Goal: Task Accomplishment & Management: Complete application form

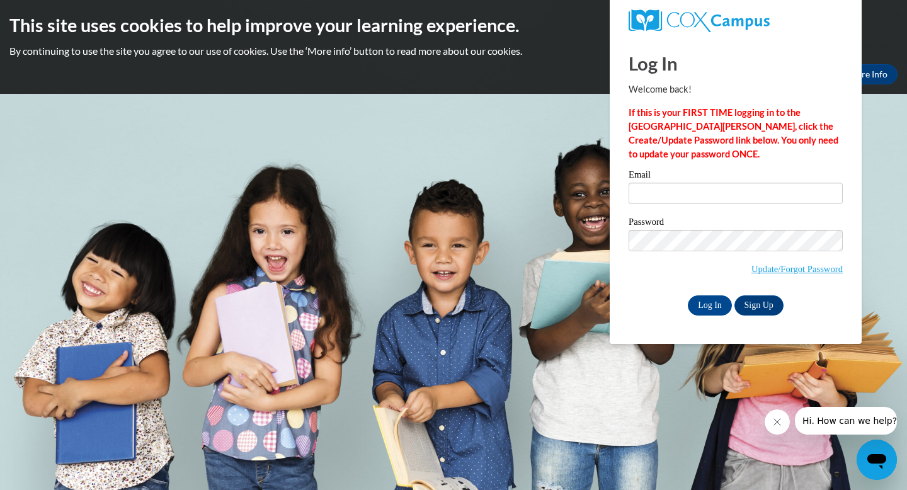
click at [730, 193] on input "Email" at bounding box center [735, 193] width 214 height 21
type input "[EMAIL_ADDRESS][DOMAIN_NAME]"
click at [695, 302] on input "Log In" at bounding box center [710, 305] width 44 height 20
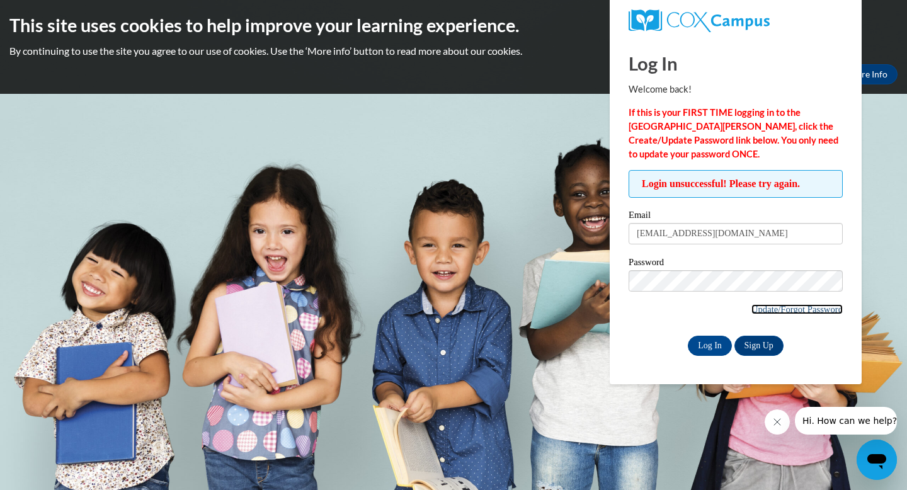
click at [763, 312] on link "Update/Forgot Password" at bounding box center [796, 309] width 91 height 10
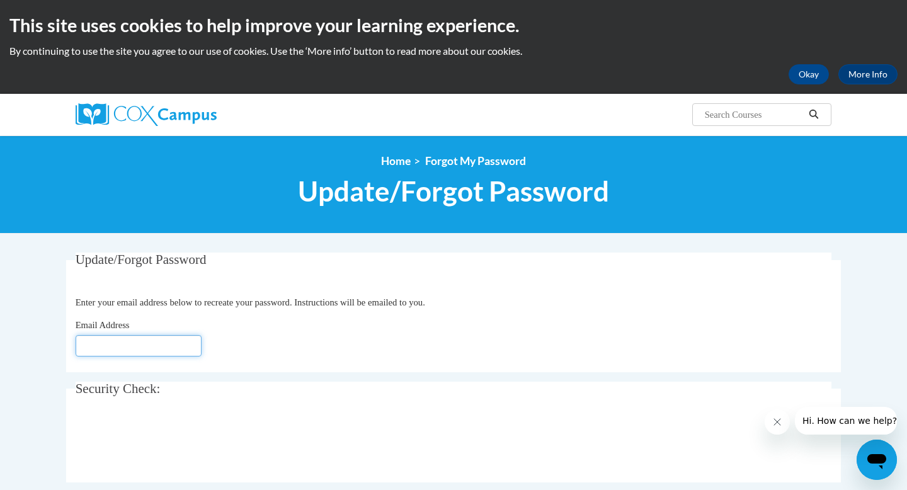
click at [168, 336] on input "Email Address" at bounding box center [139, 345] width 126 height 21
type input "[EMAIL_ADDRESS][DOMAIN_NAME]"
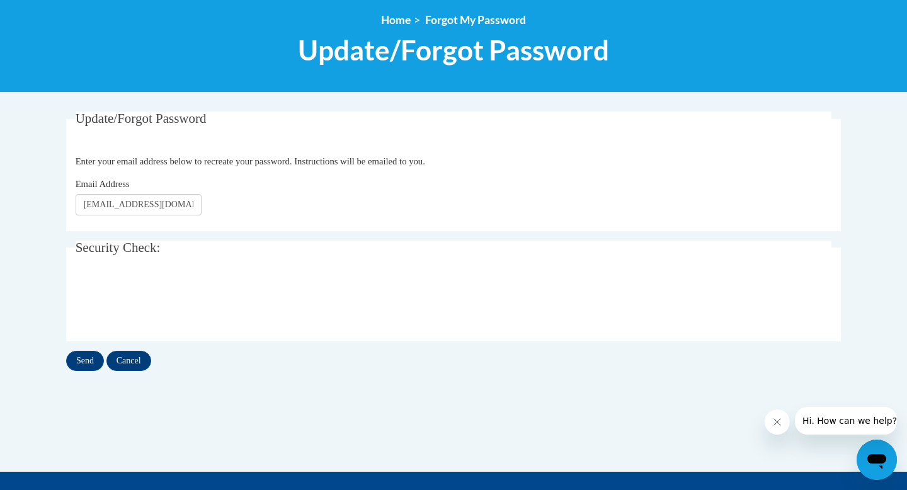
scroll to position [206, 0]
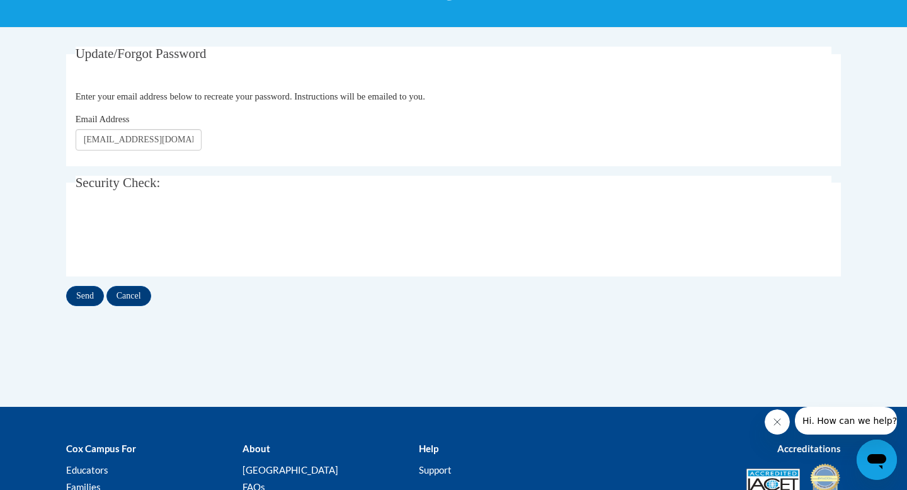
click at [83, 307] on div "Update/Forgot Password Please enter your email address Enter your email address…" at bounding box center [453, 189] width 793 height 285
click at [83, 298] on input "Send" at bounding box center [85, 296] width 38 height 20
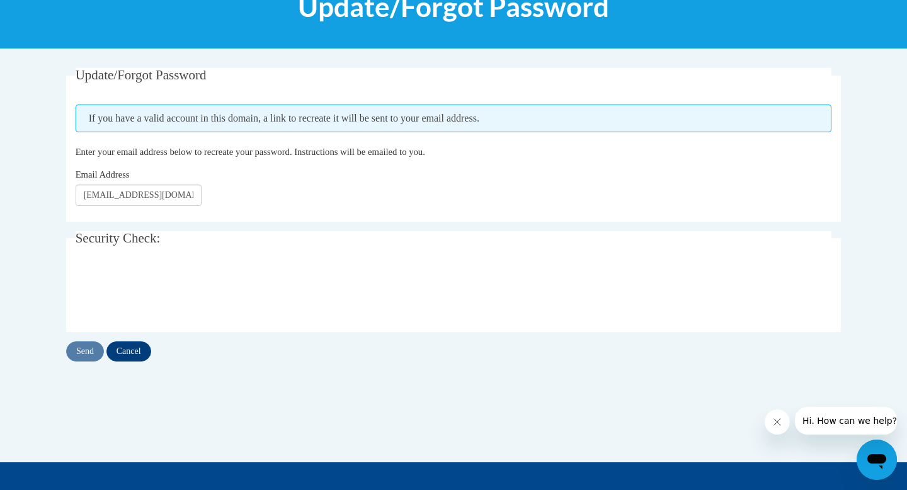
scroll to position [191, 0]
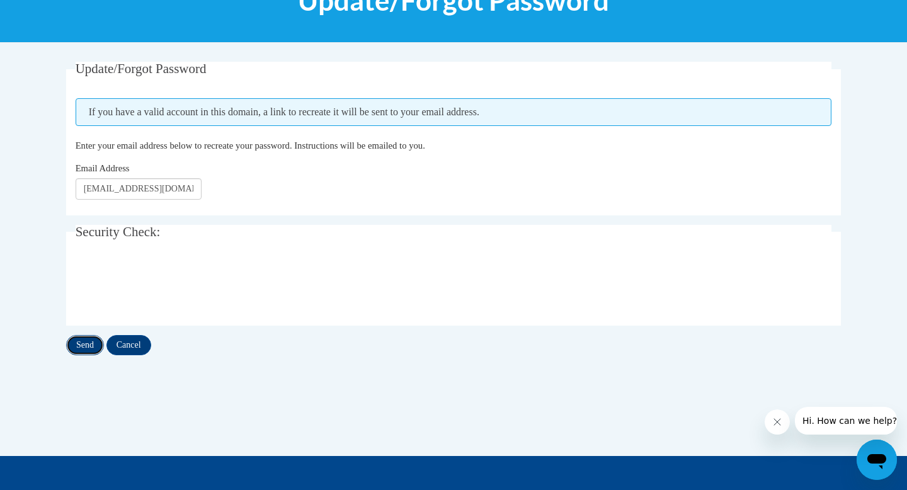
click at [80, 339] on input "Send" at bounding box center [85, 345] width 38 height 20
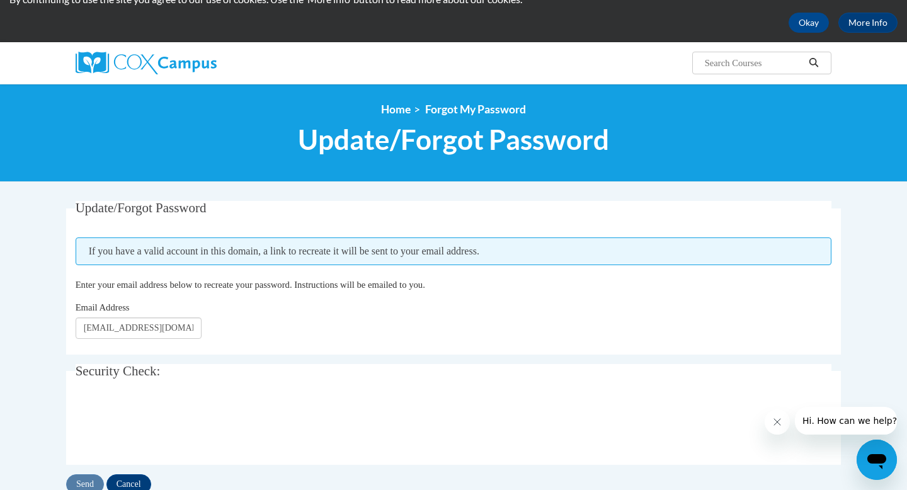
scroll to position [111, 0]
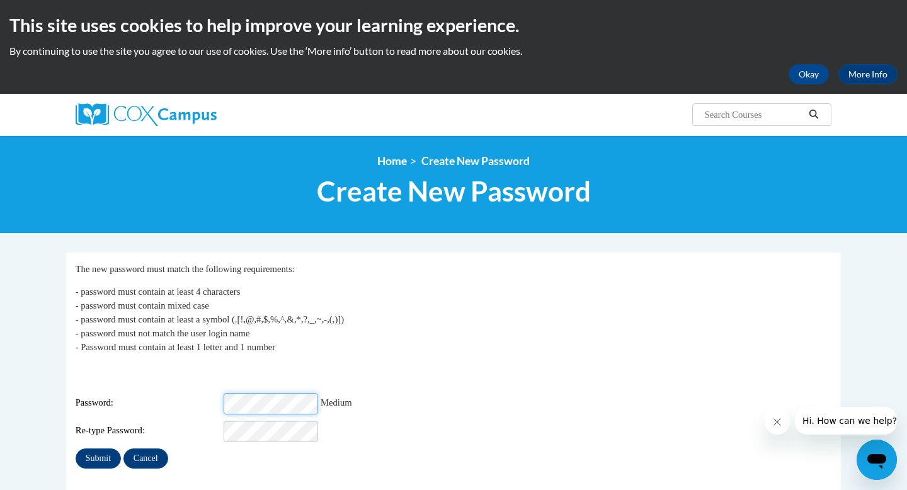
click at [76, 448] on input "Submit" at bounding box center [98, 458] width 45 height 20
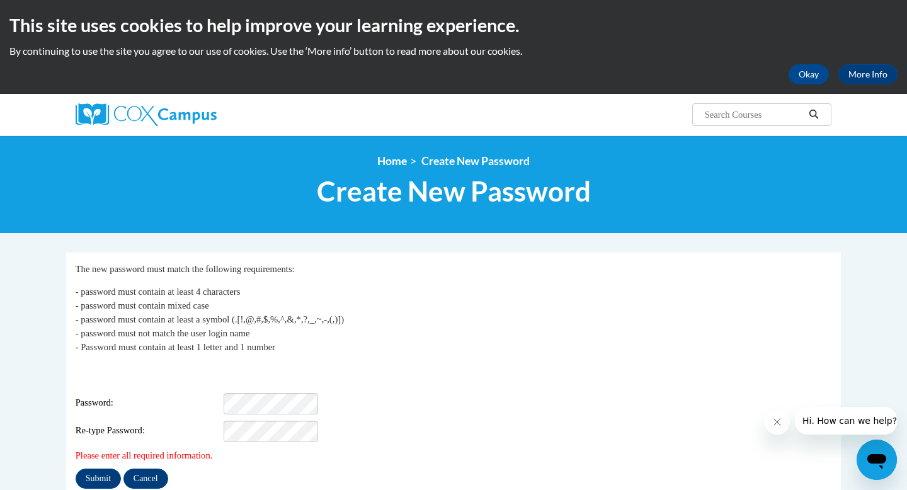
click at [257, 407] on div "Login: kmestelle@shorewood.k12.wi.us Password: Re-type Password:" at bounding box center [454, 402] width 756 height 79
click at [105, 468] on input "Submit" at bounding box center [98, 478] width 45 height 20
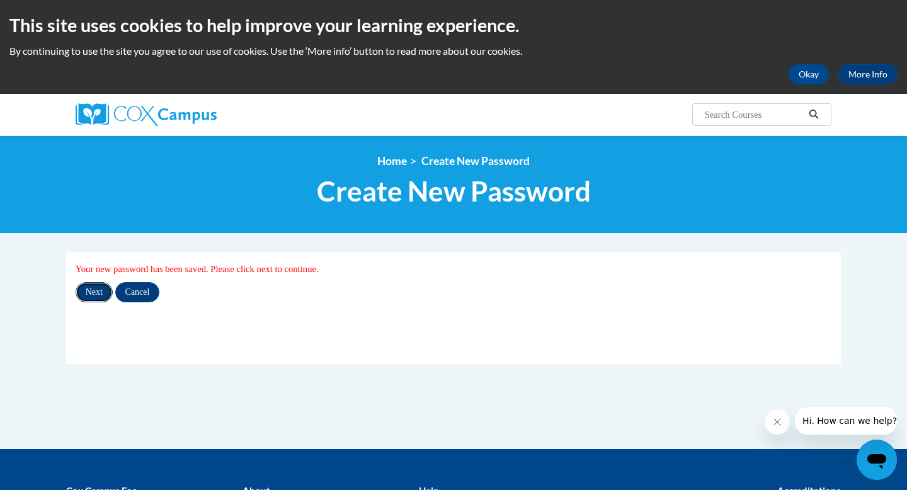
click at [94, 297] on input "Next" at bounding box center [94, 292] width 37 height 20
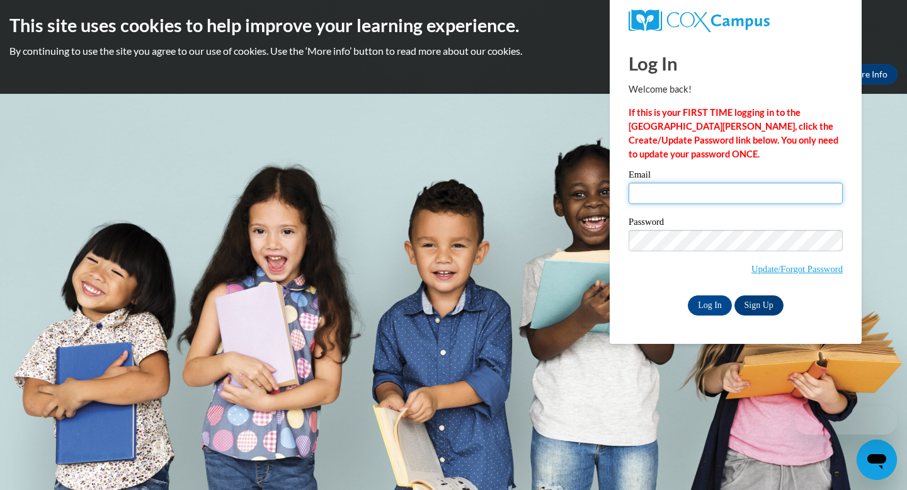
click at [817, 193] on input "Email" at bounding box center [735, 193] width 214 height 21
type input "kmestelle@shorewood.k12.wi.us"
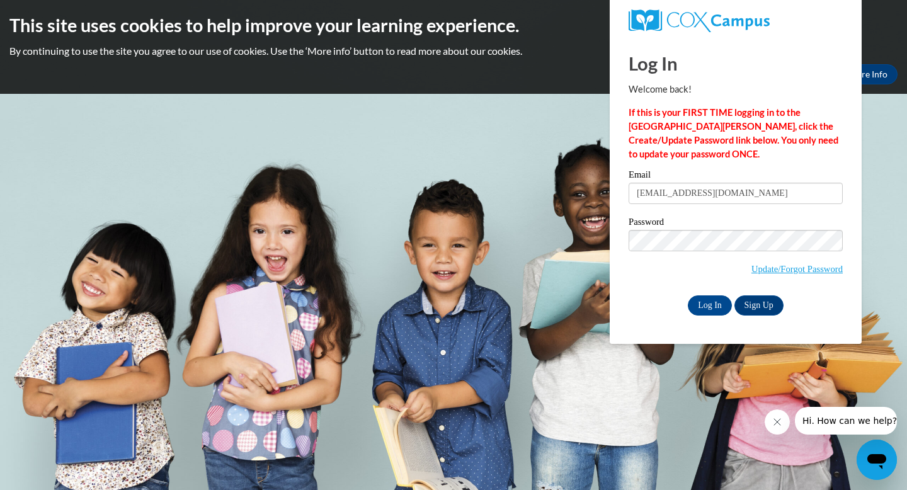
click at [743, 225] on label "Password" at bounding box center [735, 223] width 214 height 13
click at [710, 306] on input "Log In" at bounding box center [710, 305] width 44 height 20
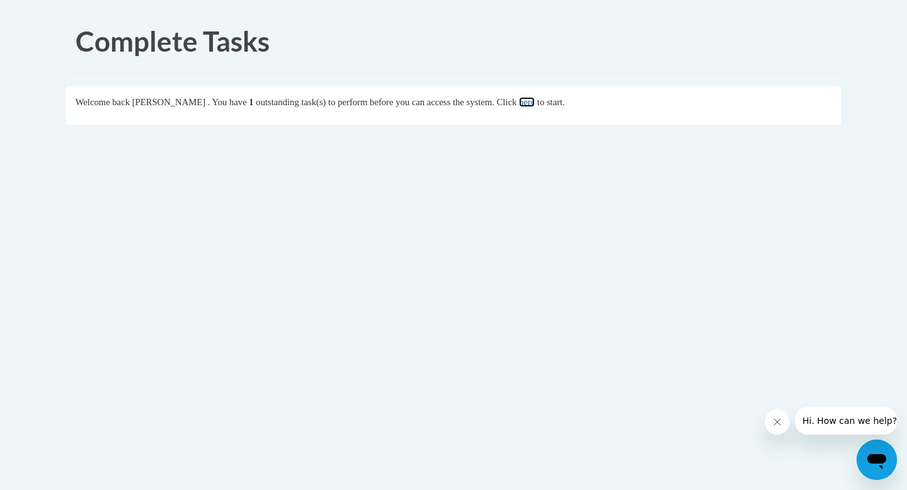
click at [535, 101] on link "here" at bounding box center [527, 102] width 16 height 10
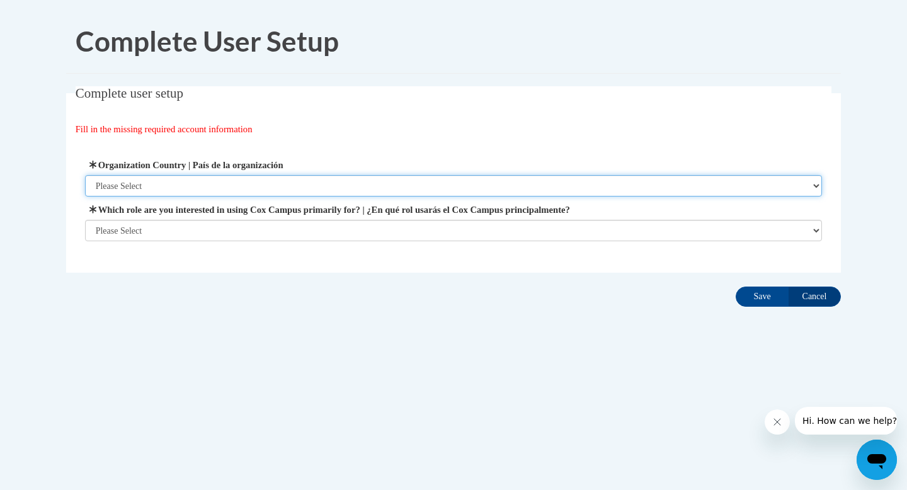
click at [282, 178] on select "Please Select United States | Estados Unidos Outside of the United States | Fue…" at bounding box center [453, 185] width 737 height 21
select select "ad49bcad-a171-4b2e-b99c-48b446064914"
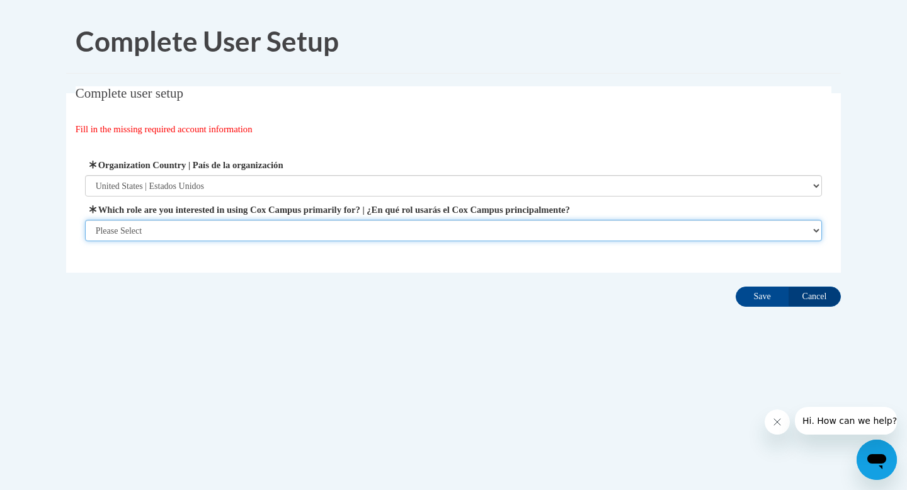
click at [260, 229] on select "Please Select College/University | Colegio/Universidad Community/Nonprofit Part…" at bounding box center [453, 230] width 737 height 21
select select "fbf2d438-af2f-41f8-98f1-81c410e29de3"
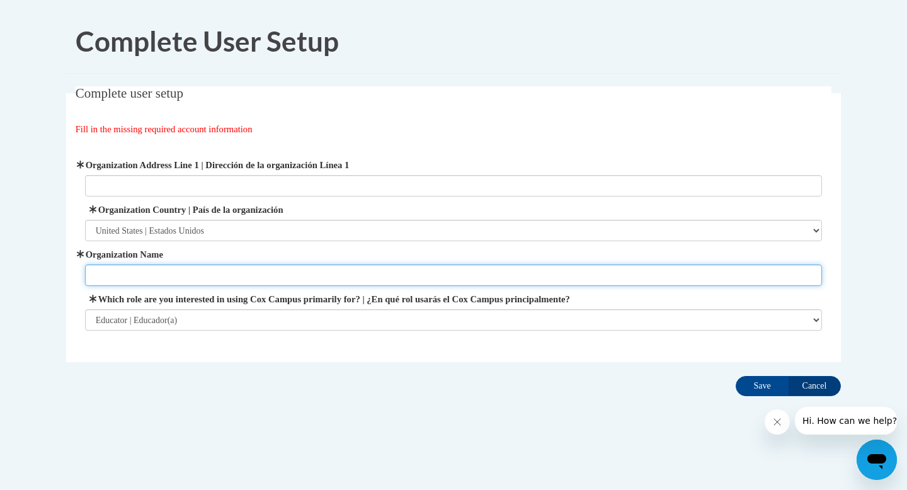
click at [375, 279] on input "Organization Name" at bounding box center [453, 274] width 737 height 21
type input "Atwater School-Shorewood"
type input "2100 E. Capitol Drive"
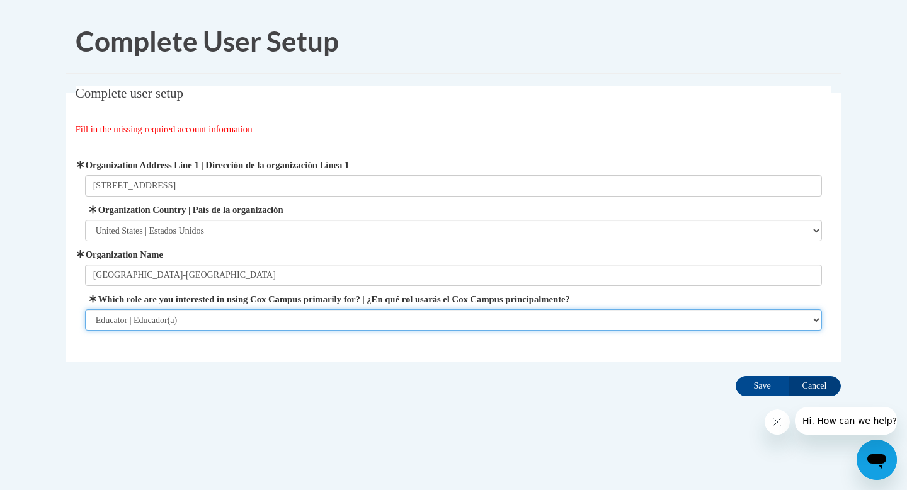
click at [208, 315] on select "Please Select College/University | Colegio/Universidad Community/Nonprofit Part…" at bounding box center [453, 319] width 737 height 21
click at [213, 321] on select "Please Select College/University | Colegio/Universidad Community/Nonprofit Part…" at bounding box center [453, 319] width 737 height 21
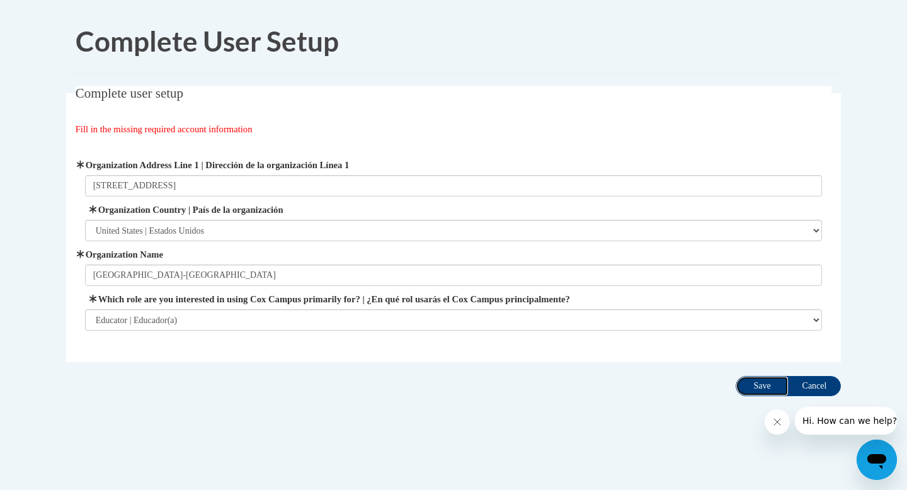
click at [752, 387] on input "Save" at bounding box center [761, 386] width 53 height 20
